Goal: Task Accomplishment & Management: Manage account settings

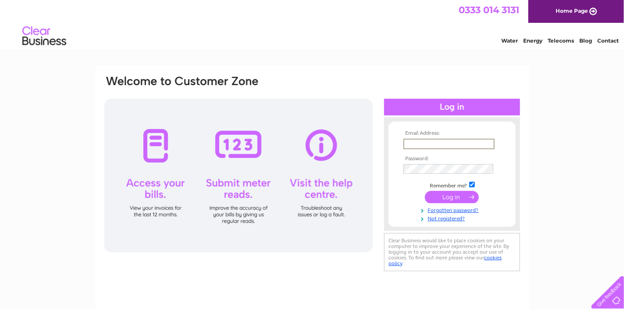
click at [433, 146] on input "text" at bounding box center [449, 144] width 91 height 11
type input "accounts@the-globe-inn.com"
click at [450, 200] on input "submit" at bounding box center [452, 197] width 54 height 12
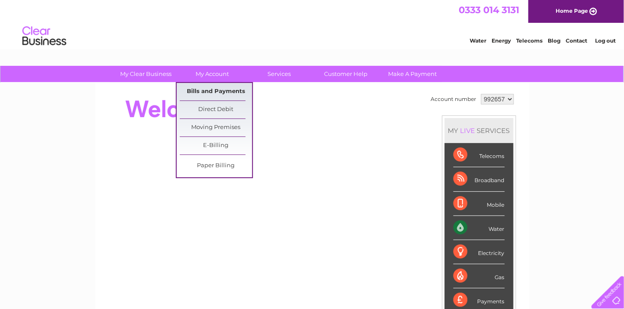
click at [207, 89] on link "Bills and Payments" at bounding box center [216, 92] width 72 height 18
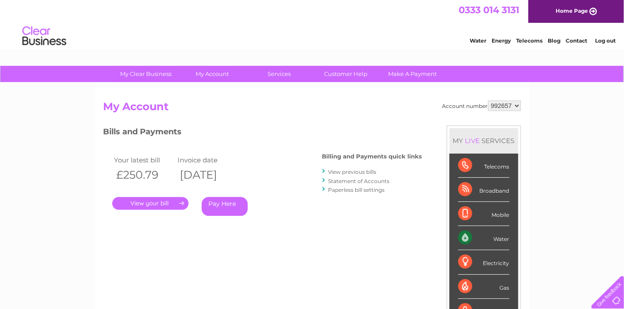
click at [164, 204] on link "." at bounding box center [150, 203] width 76 height 13
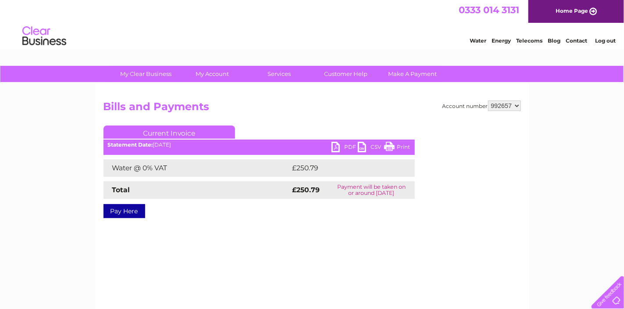
click at [342, 142] on link "PDF" at bounding box center [345, 148] width 26 height 13
click at [601, 40] on link "Log out" at bounding box center [605, 40] width 21 height 7
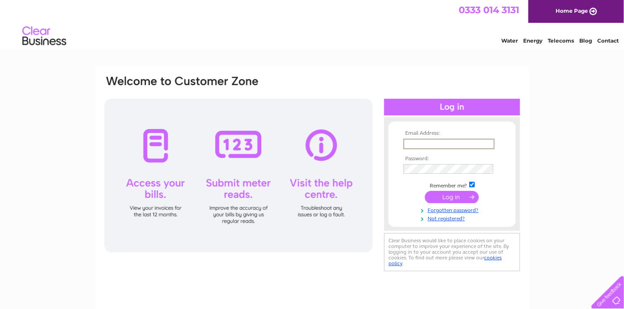
click at [426, 143] on input "text" at bounding box center [449, 144] width 91 height 11
type input "[EMAIL_ADDRESS][DOMAIN_NAME]"
click at [461, 196] on input "submit" at bounding box center [452, 196] width 54 height 12
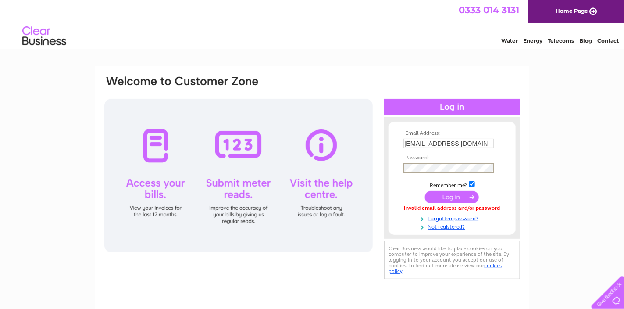
click at [425, 191] on input "submit" at bounding box center [452, 197] width 54 height 12
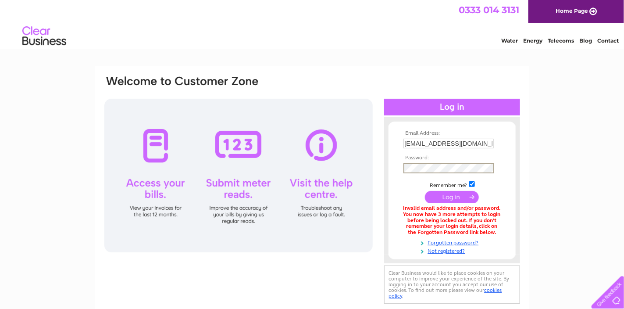
click at [425, 191] on input "submit" at bounding box center [452, 197] width 54 height 12
click at [480, 67] on div "Email Address: [EMAIL_ADDRESS][DOMAIN_NAME] Password:" at bounding box center [312, 190] width 434 height 248
drag, startPoint x: 476, startPoint y: 139, endPoint x: 480, endPoint y: 143, distance: 5.4
click at [478, 142] on input "[EMAIL_ADDRESS][DOMAIN_NAME]" at bounding box center [449, 144] width 91 height 11
type input "a"
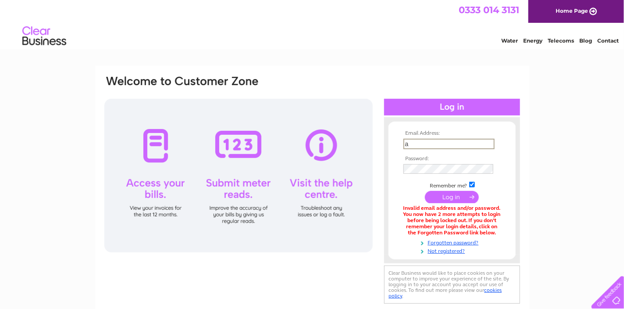
type input "[EMAIL_ADDRESS][DOMAIN_NAME]"
click at [459, 195] on input "submit" at bounding box center [452, 197] width 54 height 12
drag, startPoint x: 473, startPoint y: 142, endPoint x: 344, endPoint y: 144, distance: 128.6
click at [345, 144] on div "Email Address: accounts@aegyms.com Password:" at bounding box center [313, 190] width 418 height 231
type input "[PERSON_NAME][EMAIL_ADDRESS][DOMAIN_NAME]"
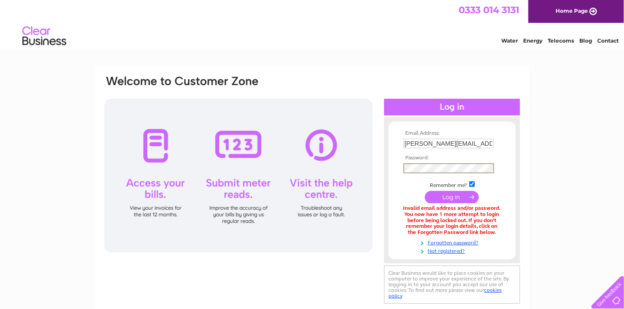
click at [425, 191] on input "submit" at bounding box center [452, 197] width 54 height 12
drag, startPoint x: 460, startPoint y: 142, endPoint x: 320, endPoint y: 146, distance: 140.0
click at [321, 146] on div "Email Address: [PERSON_NAME][EMAIL_ADDRESS][DOMAIN_NAME] Password:" at bounding box center [313, 190] width 418 height 231
type input "[EMAIL_ADDRESS][DOMAIN_NAME]"
click at [451, 194] on input "submit" at bounding box center [452, 196] width 54 height 12
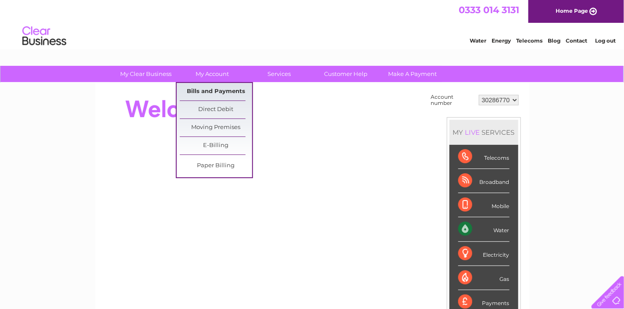
click at [208, 87] on link "Bills and Payments" at bounding box center [216, 92] width 72 height 18
click at [215, 91] on link "Bills and Payments" at bounding box center [216, 92] width 72 height 18
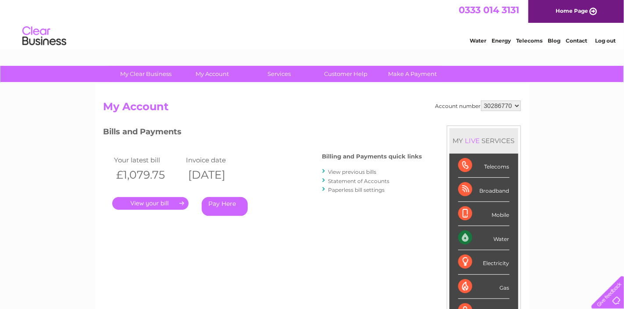
click at [150, 200] on link "." at bounding box center [150, 203] width 76 height 13
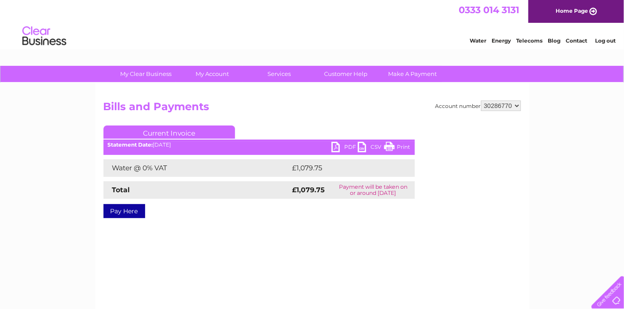
click at [337, 147] on link "PDF" at bounding box center [345, 148] width 26 height 13
click at [335, 146] on link "PDF" at bounding box center [345, 148] width 26 height 13
click at [333, 147] on link "PDF" at bounding box center [345, 148] width 26 height 13
click at [335, 150] on link "PDF" at bounding box center [345, 148] width 26 height 13
click at [337, 147] on link "PDF" at bounding box center [345, 148] width 26 height 13
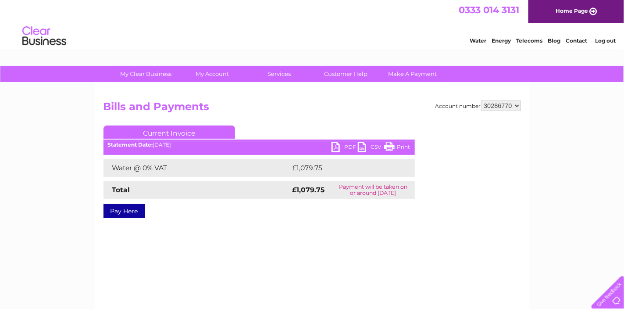
drag, startPoint x: 337, startPoint y: 147, endPoint x: 233, endPoint y: 150, distance: 104.0
click at [233, 150] on div "PDF CSV Print Statement Date: [DATE]" at bounding box center [259, 148] width 311 height 13
click at [601, 39] on link "Log out" at bounding box center [605, 40] width 21 height 7
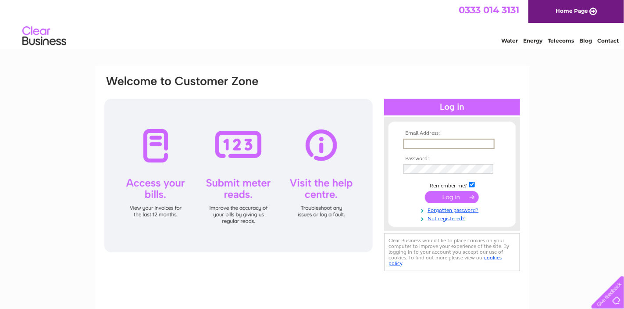
click at [426, 145] on input "text" at bounding box center [449, 144] width 91 height 11
type input "chris@roosleap.com"
click at [456, 195] on input "submit" at bounding box center [452, 196] width 54 height 12
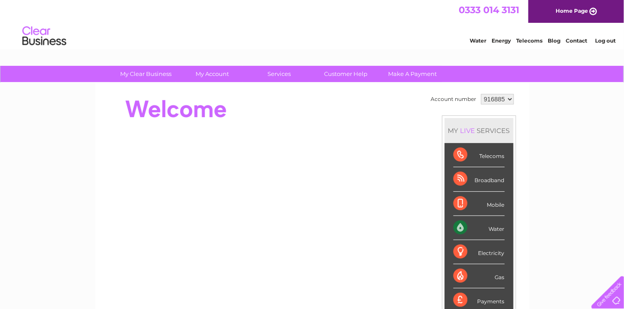
click at [211, 51] on html "0333 014 3131 Home Page Water Energy Telecoms Blog Contact Log out" at bounding box center [312, 25] width 624 height 51
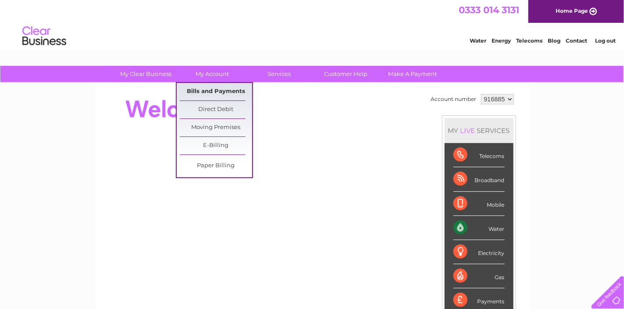
click at [208, 89] on link "Bills and Payments" at bounding box center [216, 92] width 72 height 18
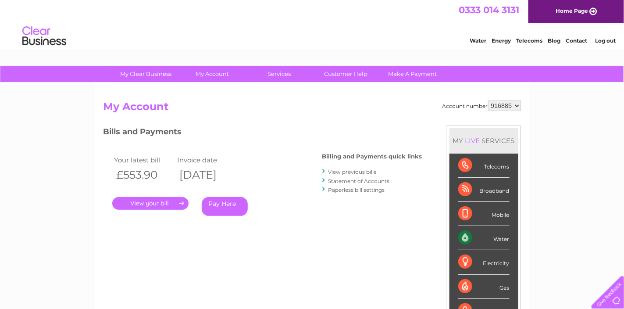
click at [153, 201] on link "." at bounding box center [150, 203] width 76 height 13
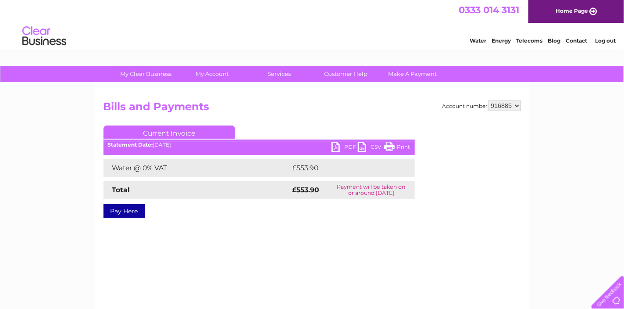
click at [342, 147] on link "PDF" at bounding box center [345, 148] width 26 height 13
click at [607, 41] on link "Log out" at bounding box center [605, 40] width 21 height 7
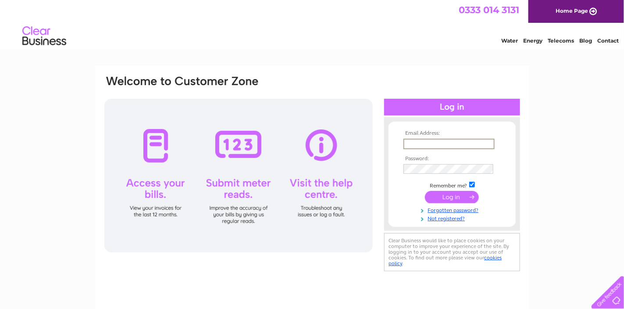
click at [414, 143] on input "text" at bounding box center [449, 144] width 91 height 11
type input "[EMAIL_ADDRESS][DOMAIN_NAME]"
click at [444, 197] on input "submit" at bounding box center [452, 196] width 54 height 12
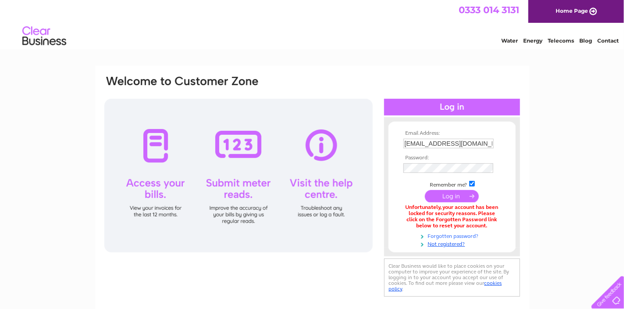
click at [453, 236] on link "Forgotten password?" at bounding box center [454, 235] width 100 height 8
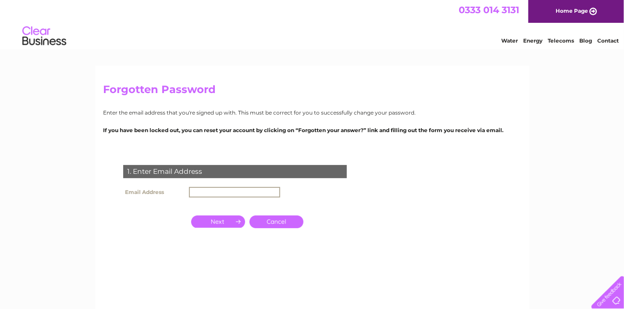
click at [200, 193] on input "text" at bounding box center [234, 192] width 91 height 11
type input "[EMAIL_ADDRESS][DOMAIN_NAME]"
click at [228, 220] on input "button" at bounding box center [218, 221] width 54 height 12
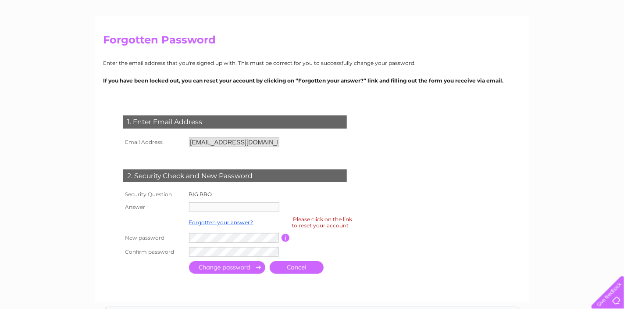
scroll to position [66, 0]
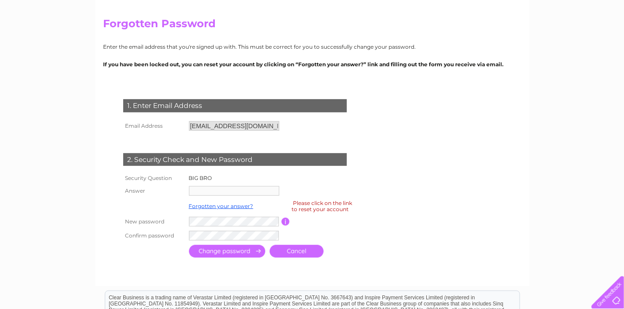
click at [164, 190] on th "Answer" at bounding box center [154, 191] width 66 height 14
drag, startPoint x: 203, startPoint y: 185, endPoint x: 172, endPoint y: 185, distance: 31.2
click at [172, 185] on th "Answer" at bounding box center [154, 191] width 66 height 14
click at [141, 189] on th "Answer" at bounding box center [154, 191] width 66 height 14
click at [223, 176] on td "BIG BRO" at bounding box center [234, 177] width 95 height 11
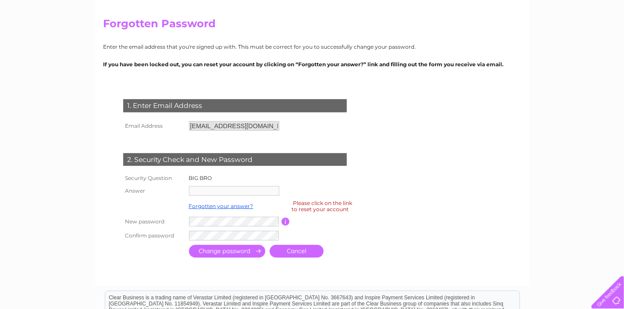
click at [199, 157] on div "2. Security Check and New Password" at bounding box center [235, 159] width 224 height 13
click at [287, 220] on input "button" at bounding box center [286, 222] width 8 height 8
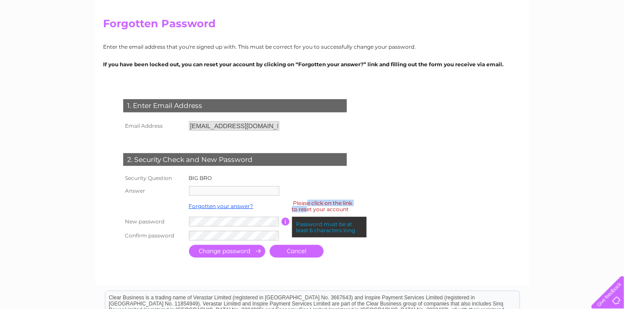
click at [307, 208] on div "Please click on the link to reset your account" at bounding box center [322, 205] width 61 height 15
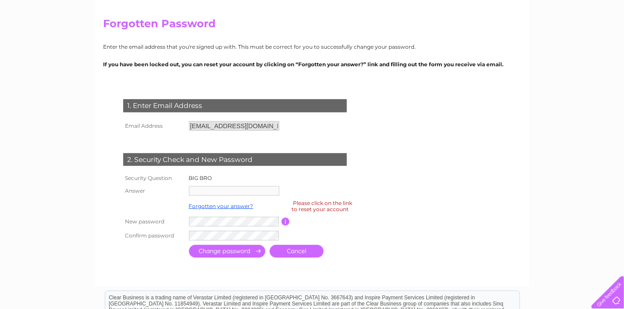
drag, startPoint x: 307, startPoint y: 208, endPoint x: 360, endPoint y: 242, distance: 63.0
click at [360, 242] on table "Security Question BIG BRO Answer Forgotten your answer? Please click on the lin…" at bounding box center [244, 207] width 247 height 70
drag, startPoint x: 199, startPoint y: 175, endPoint x: 200, endPoint y: 190, distance: 14.9
click at [201, 179] on label "BIG BRO" at bounding box center [200, 178] width 23 height 7
click at [283, 247] on link "Cancel" at bounding box center [297, 251] width 54 height 13
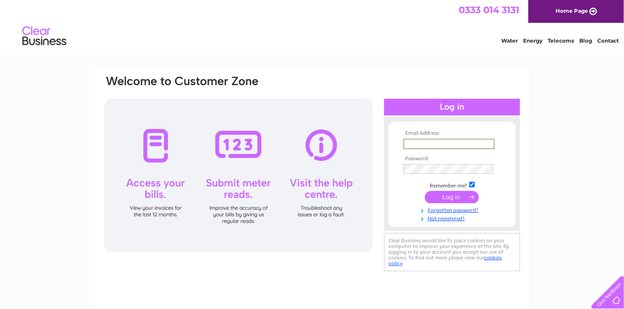
click at [413, 143] on input "text" at bounding box center [449, 144] width 91 height 11
type input "[EMAIL_ADDRESS][DOMAIN_NAME]"
click at [462, 197] on input "submit" at bounding box center [452, 197] width 54 height 12
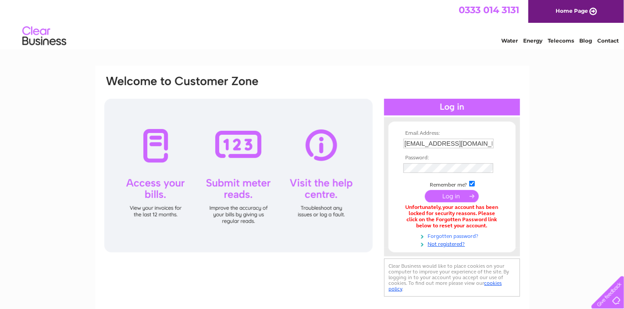
click at [454, 236] on link "Forgotten password?" at bounding box center [454, 235] width 100 height 8
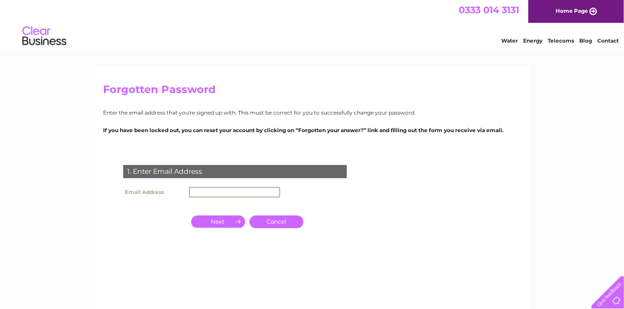
click at [210, 193] on input "text" at bounding box center [234, 192] width 91 height 11
type input "[EMAIL_ADDRESS][DOMAIN_NAME]"
click at [215, 220] on input "button" at bounding box center [218, 221] width 54 height 12
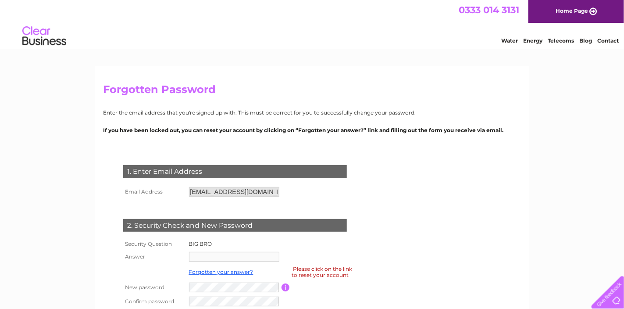
click at [315, 271] on div "Please click on the link to reset your account" at bounding box center [322, 271] width 61 height 15
